Goal: Transaction & Acquisition: Purchase product/service

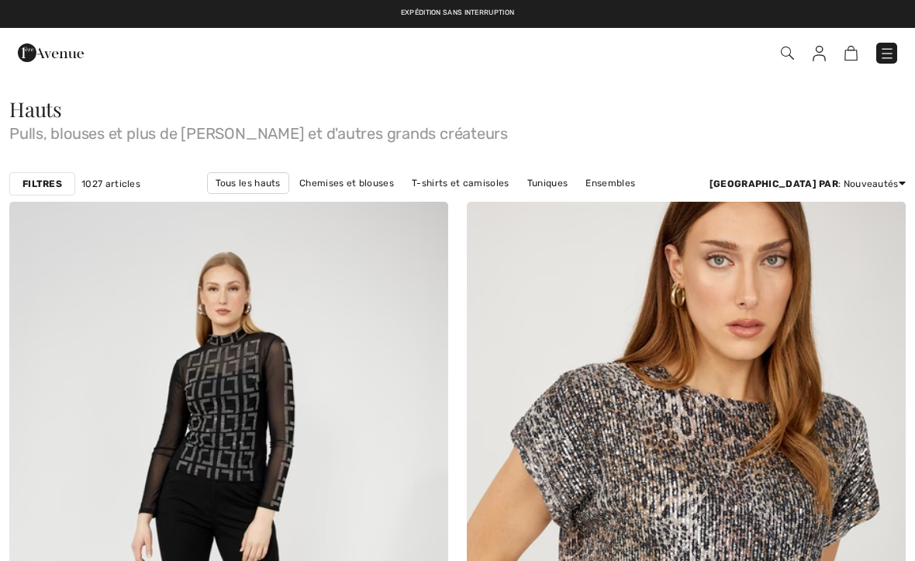
checkbox input "true"
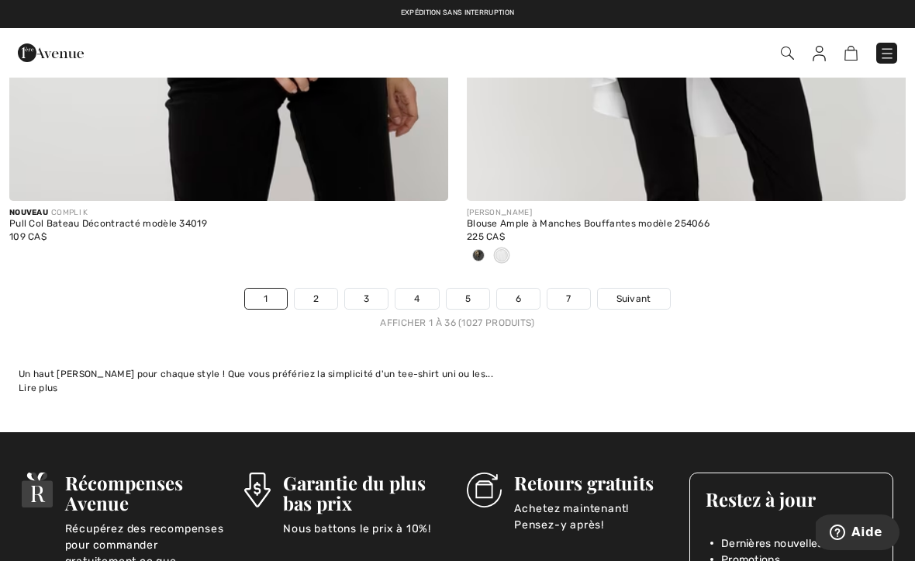
scroll to position [13446, 0]
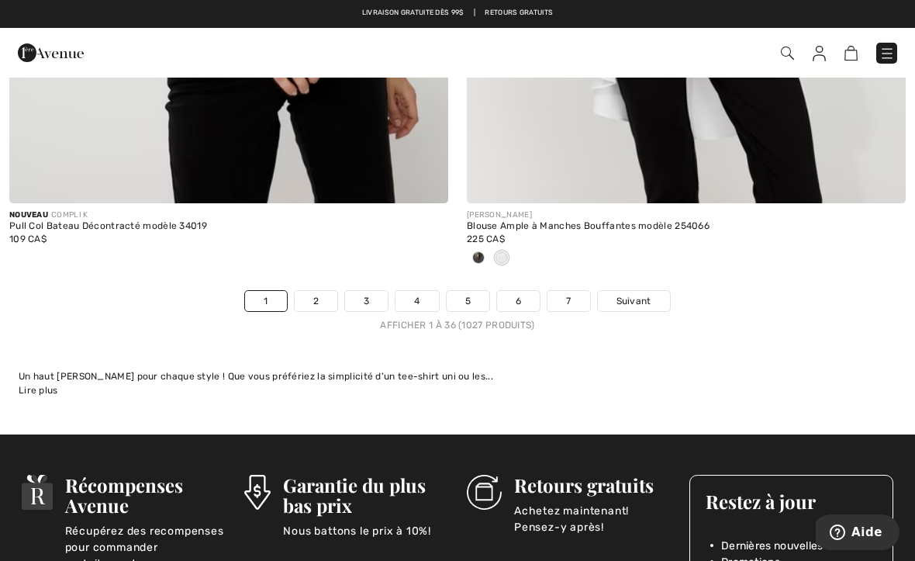
click at [320, 291] on link "2" at bounding box center [316, 301] width 43 height 20
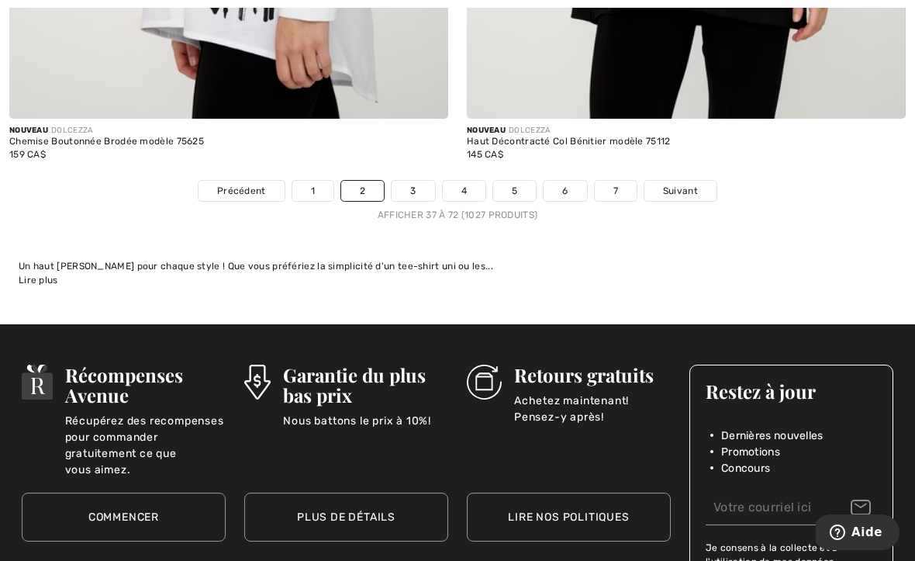
scroll to position [13421, 0]
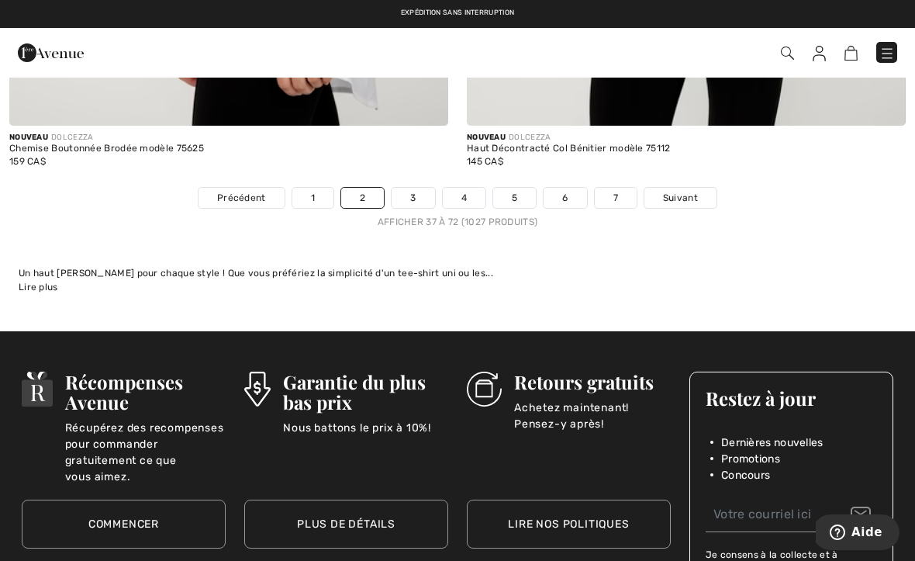
click at [419, 188] on link "3" at bounding box center [413, 198] width 43 height 20
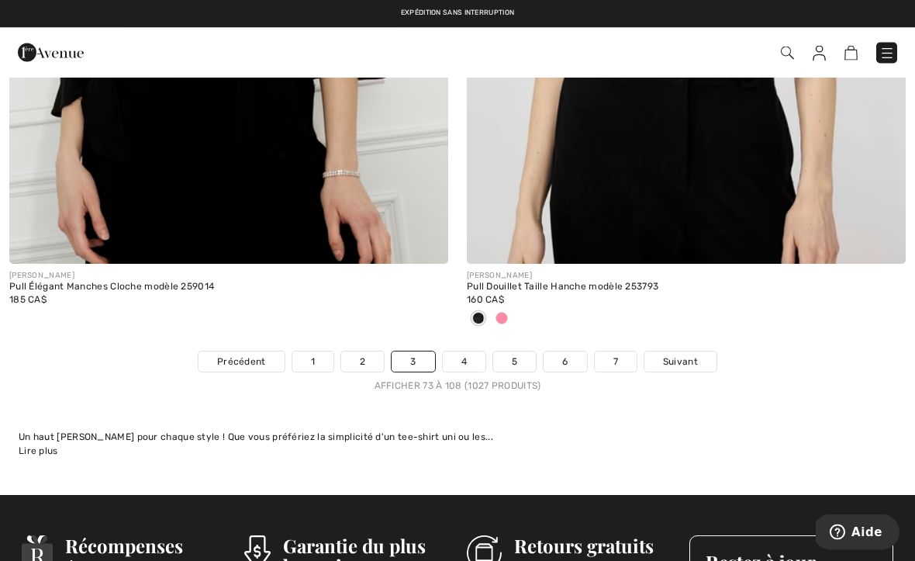
scroll to position [13284, 0]
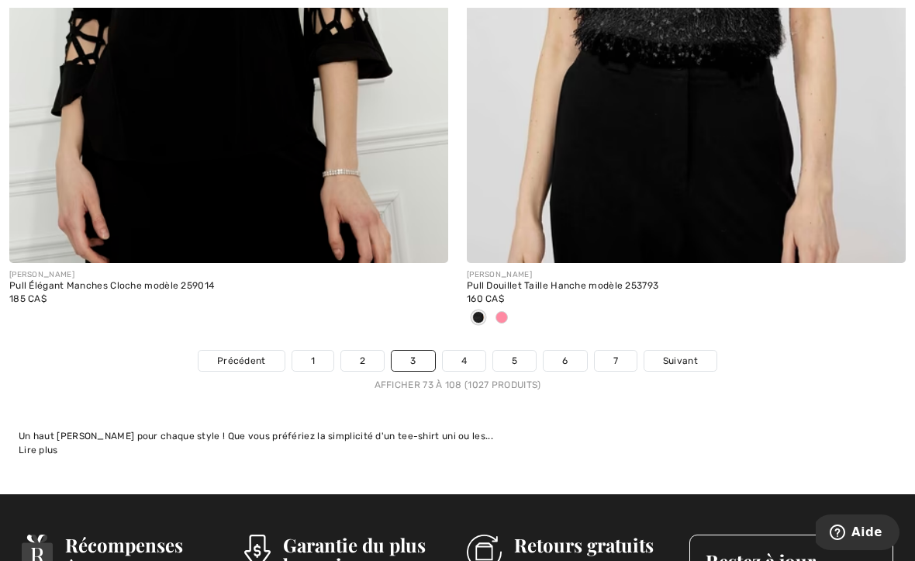
click at [465, 351] on link "4" at bounding box center [464, 361] width 43 height 20
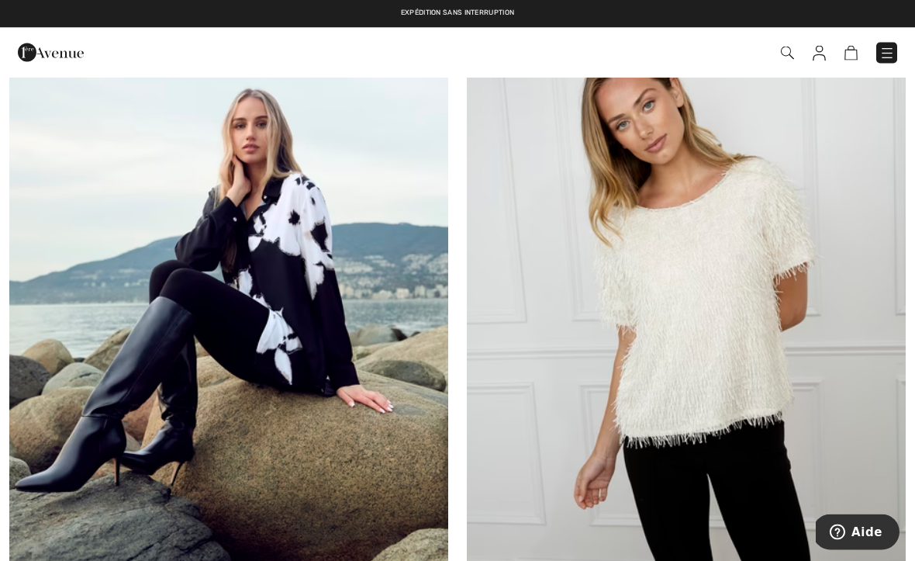
scroll to position [3133, 0]
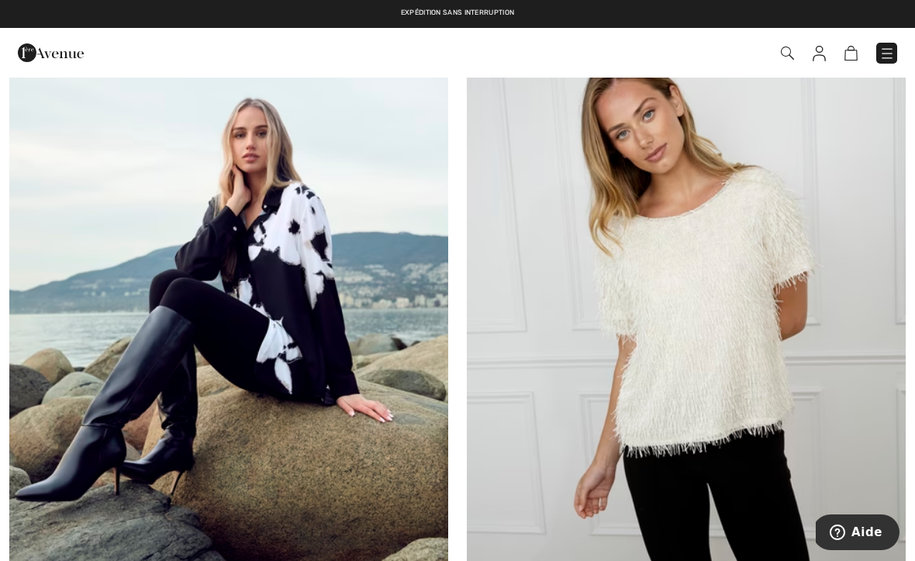
click at [288, 417] on img at bounding box center [228, 327] width 439 height 658
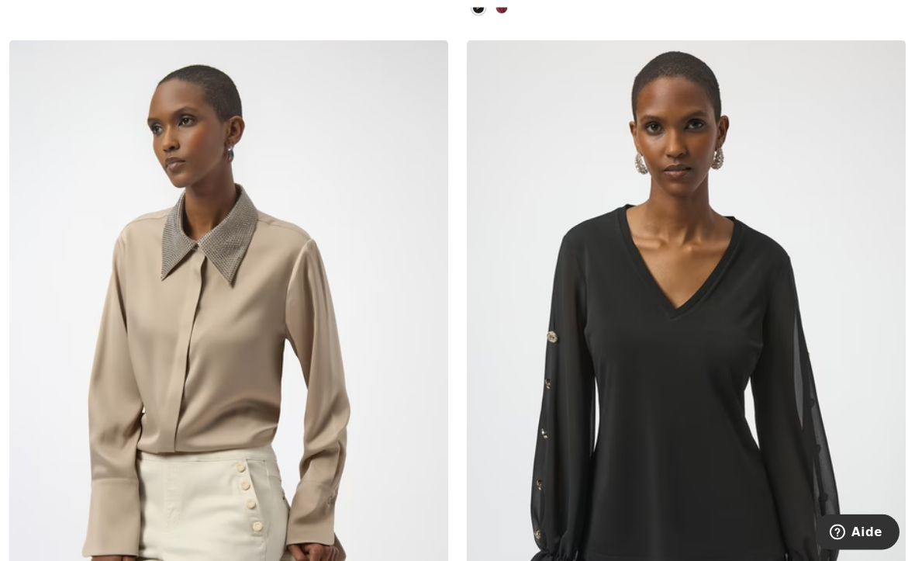
scroll to position [5445, 0]
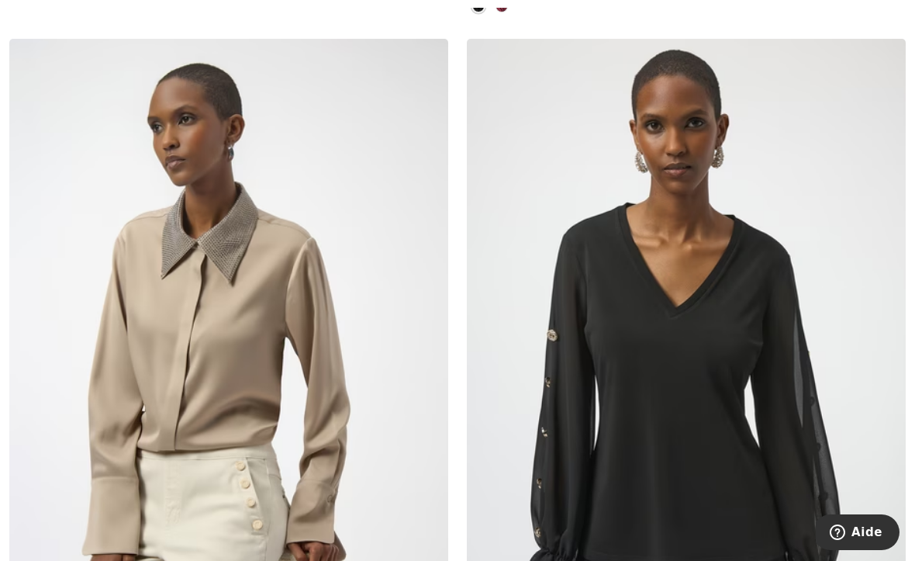
click at [698, 408] on img at bounding box center [686, 368] width 439 height 658
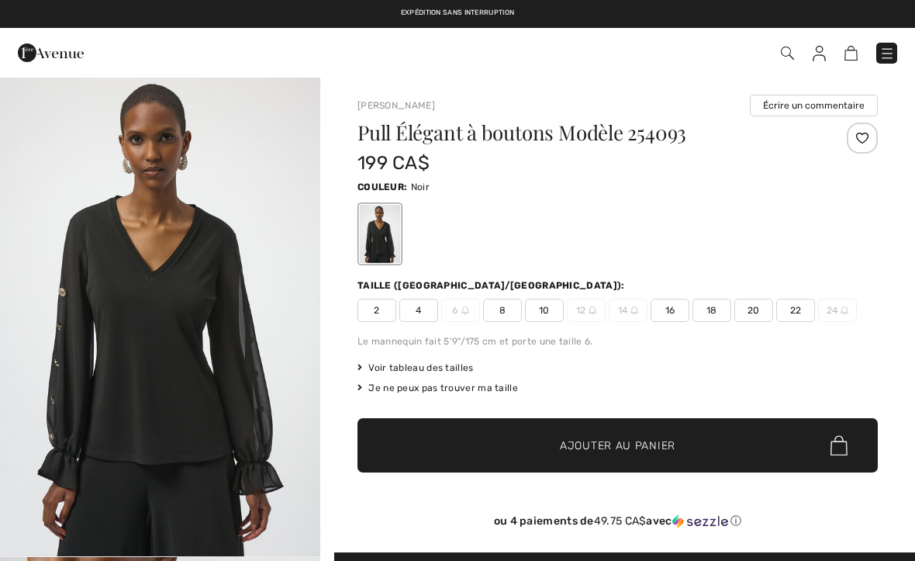
checkbox input "true"
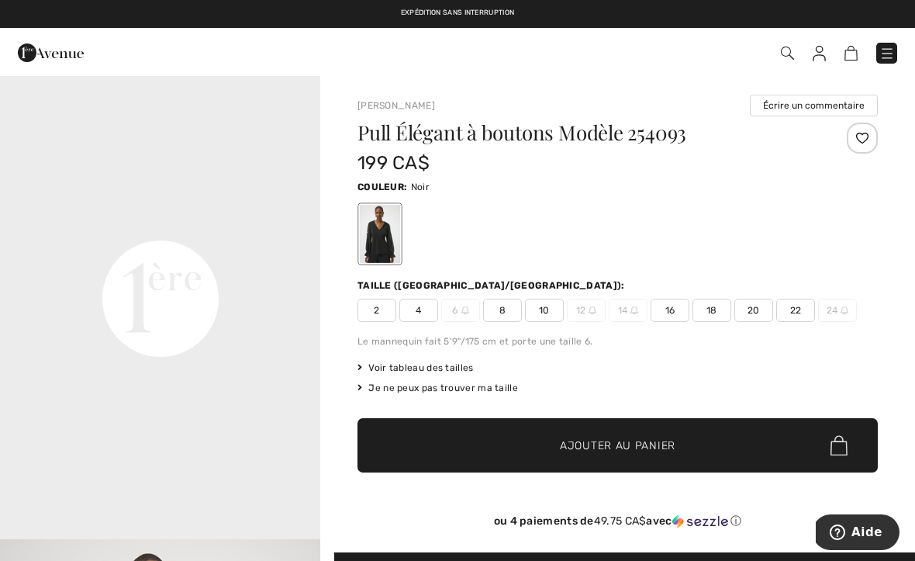
scroll to position [1021, 0]
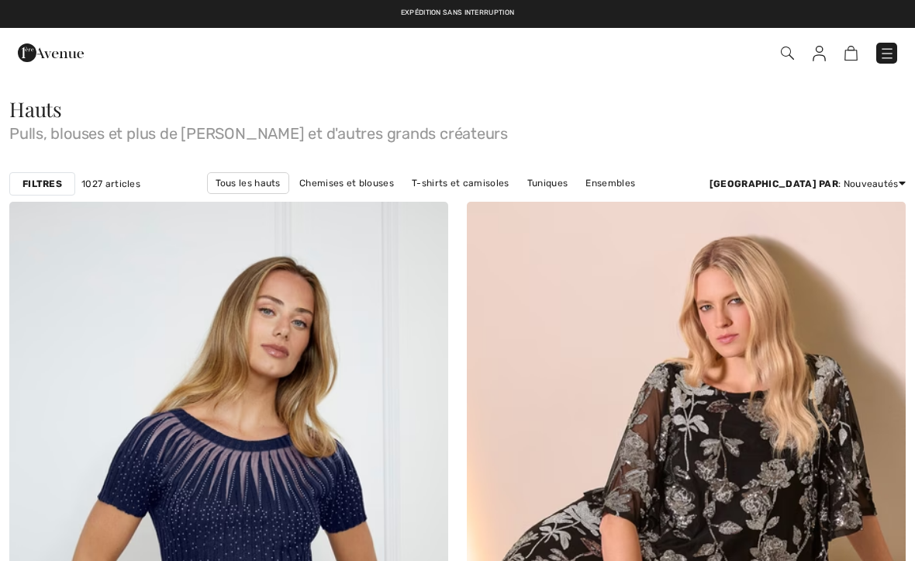
scroll to position [5487, 0]
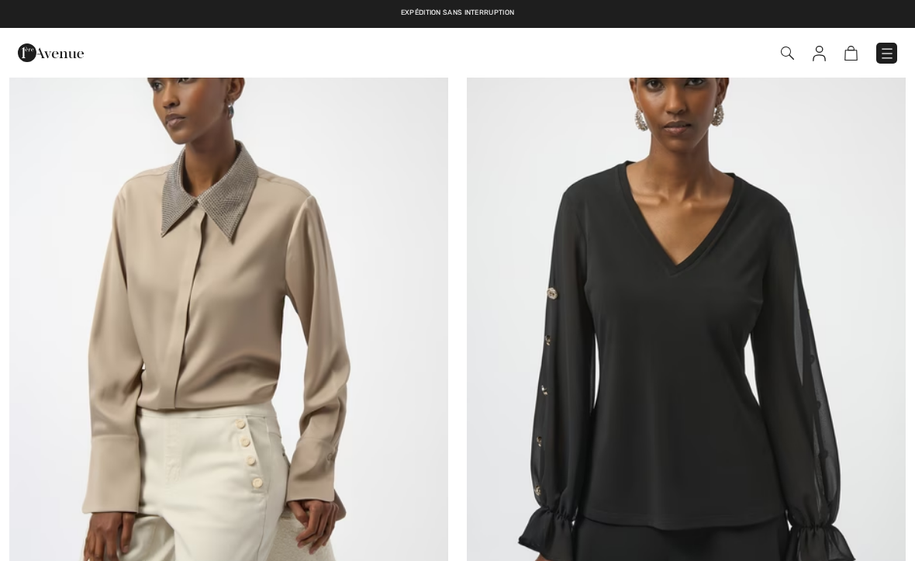
checkbox input "true"
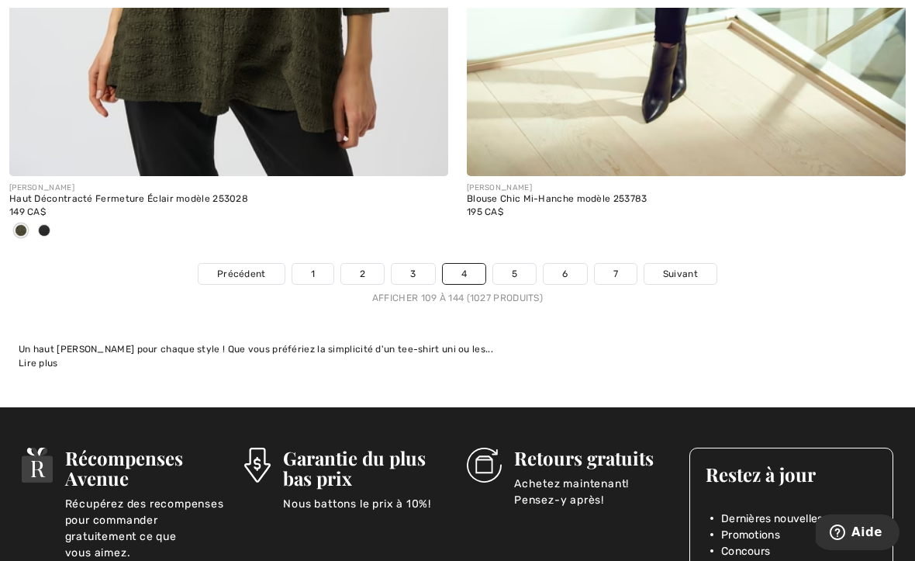
scroll to position [13449, 0]
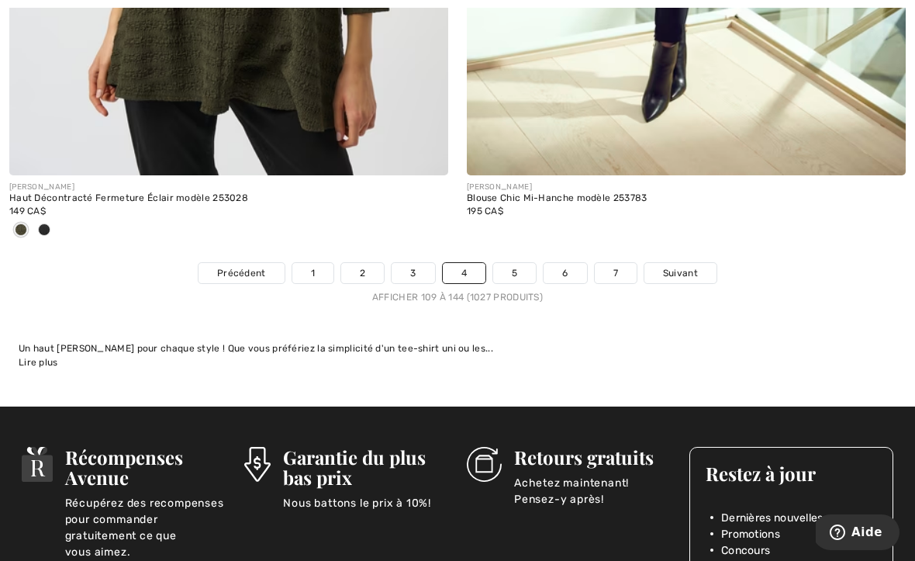
click at [519, 264] on link "5" at bounding box center [514, 273] width 43 height 20
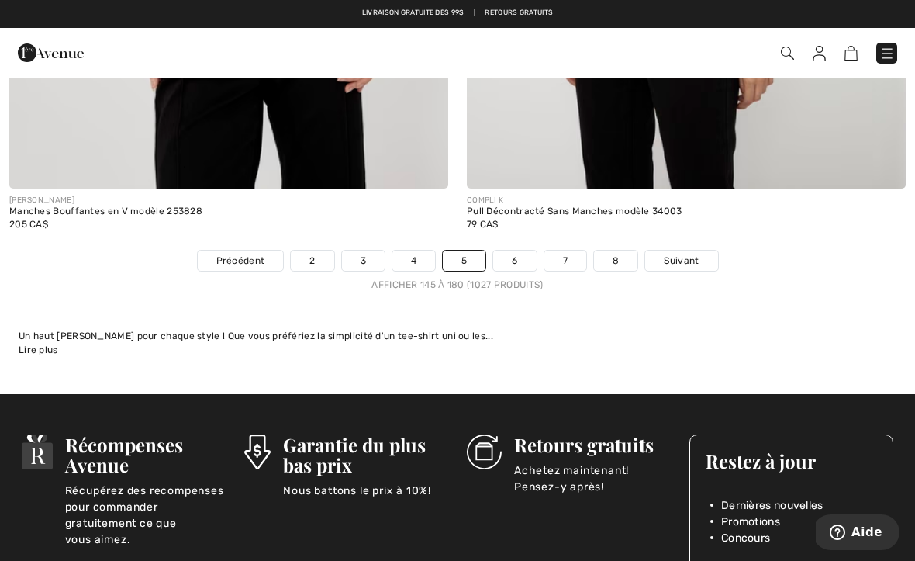
scroll to position [13426, 0]
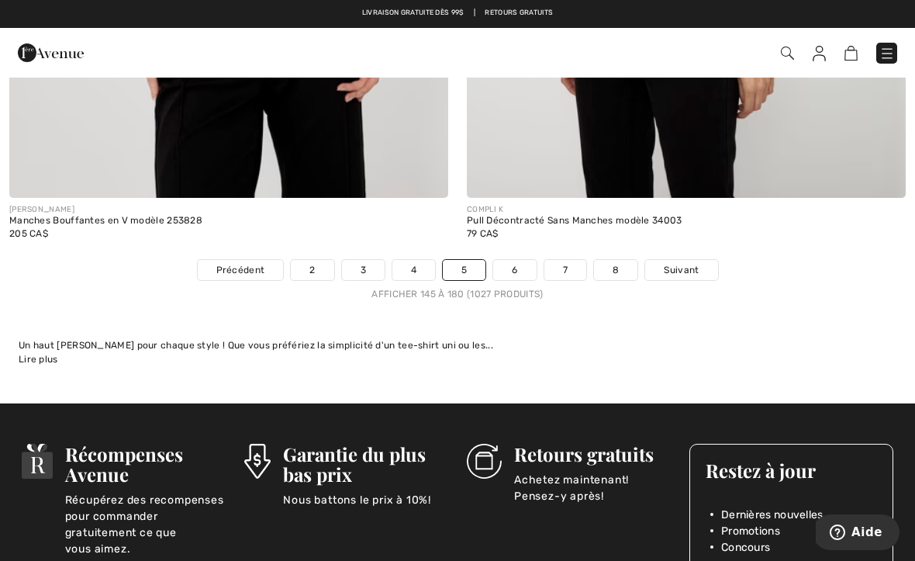
click at [517, 261] on link "6" at bounding box center [514, 270] width 43 height 20
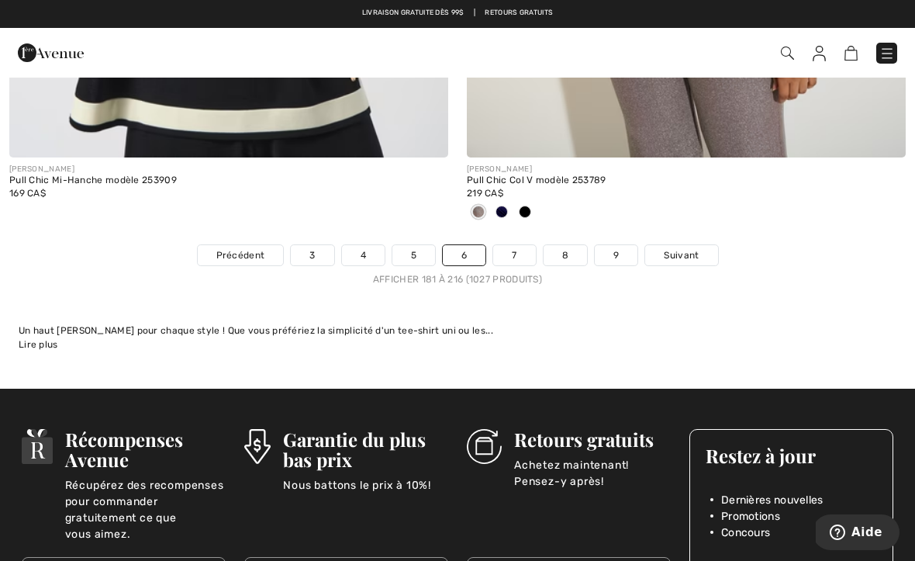
scroll to position [13349, 0]
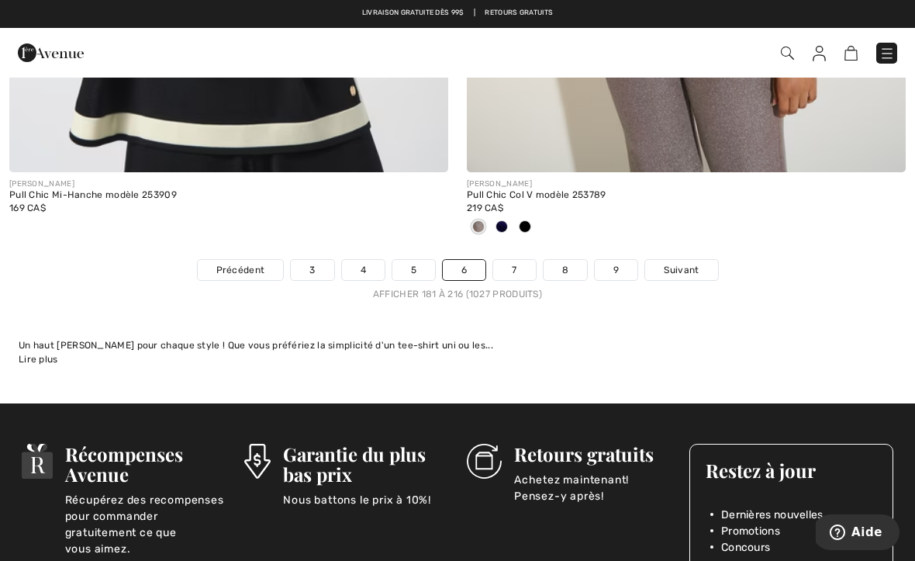
click at [514, 261] on link "7" at bounding box center [514, 270] width 42 height 20
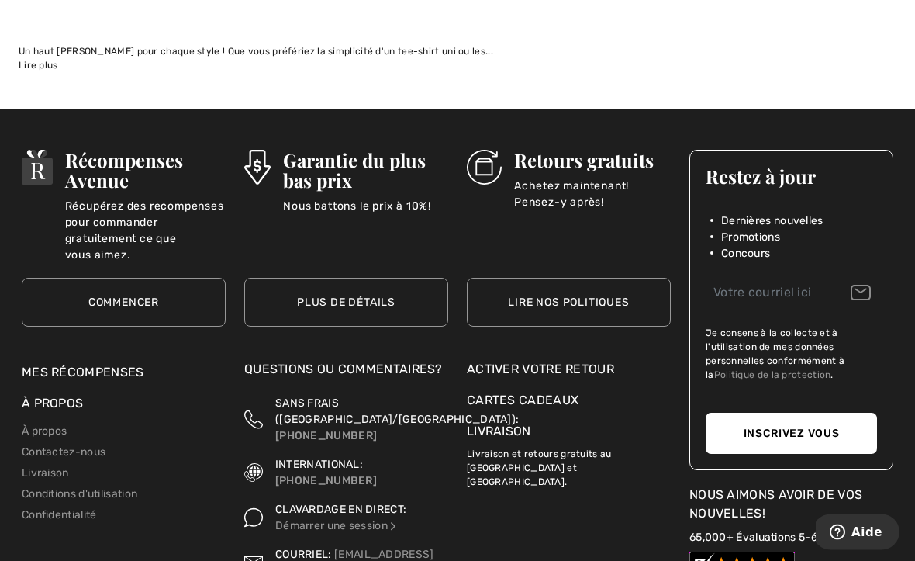
scroll to position [13784, 0]
